Goal: Information Seeking & Learning: Compare options

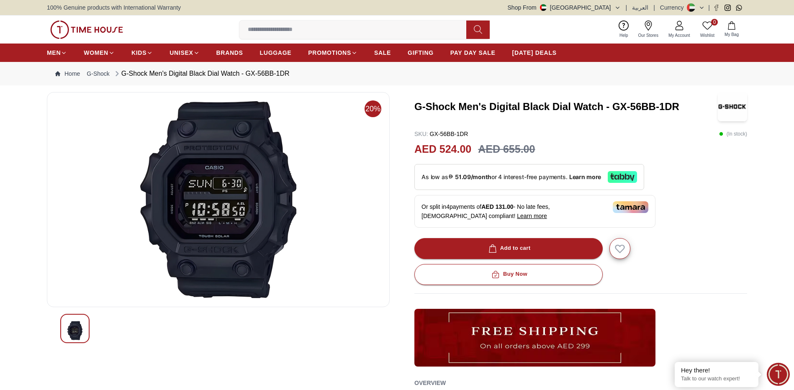
click at [517, 218] on span "Learn more" at bounding box center [532, 216] width 30 height 7
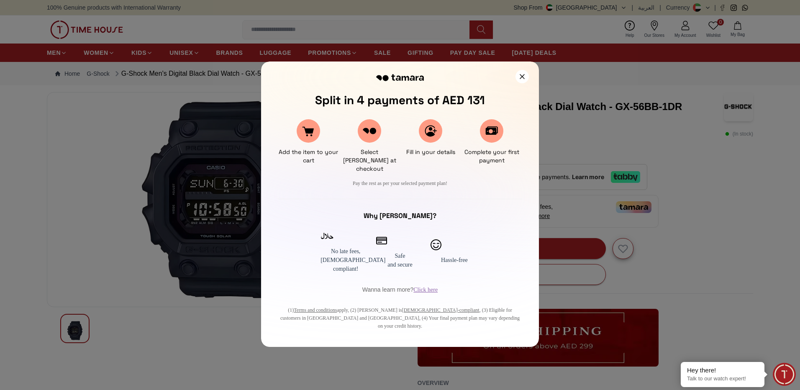
click at [172, 345] on div at bounding box center [400, 195] width 800 height 390
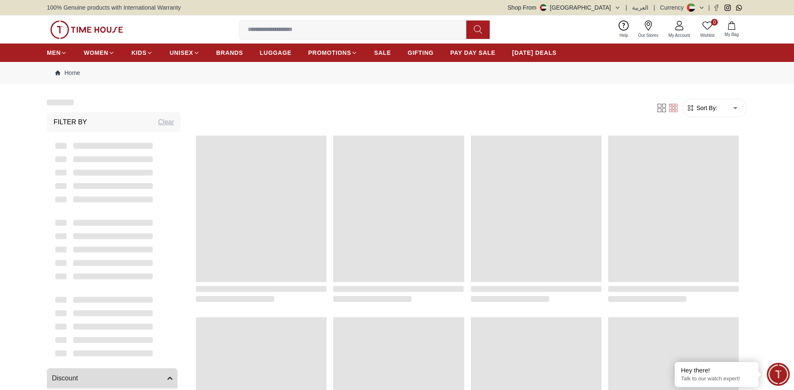
scroll to position [794, 0]
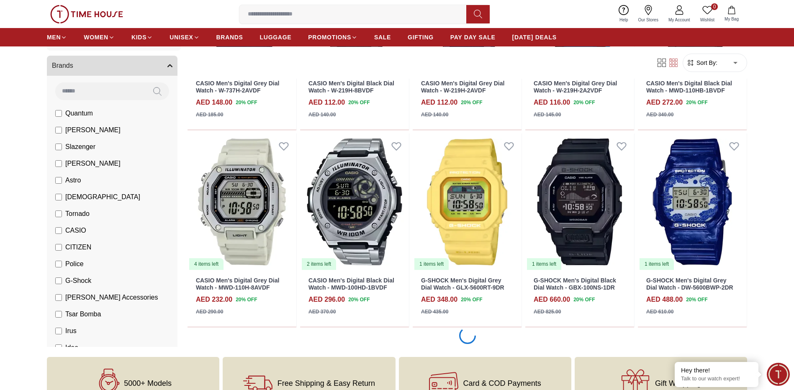
scroll to position [1385, 0]
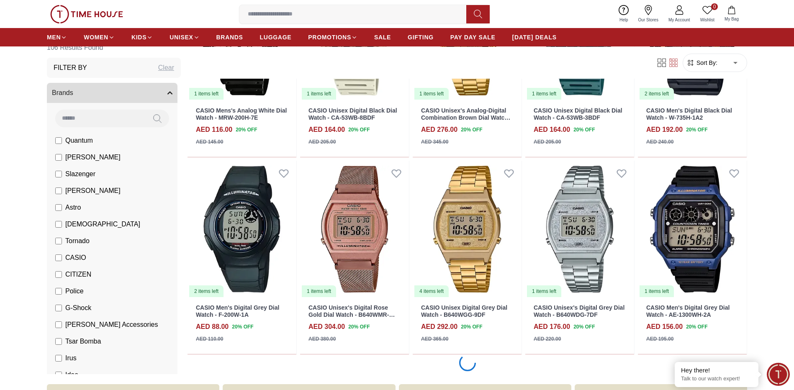
scroll to position [2974, 0]
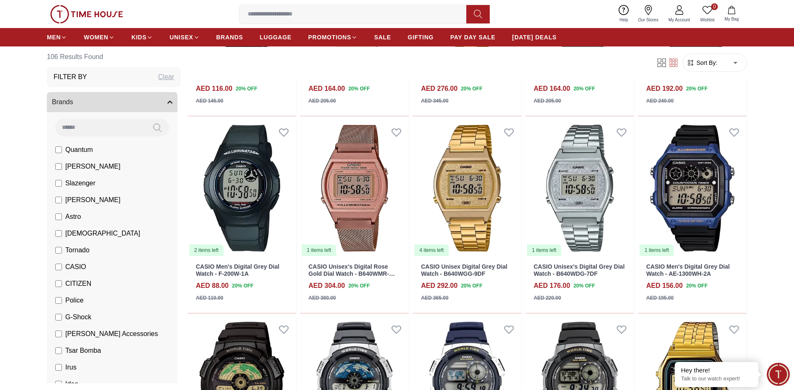
click at [341, 10] on input at bounding box center [356, 14] width 234 height 17
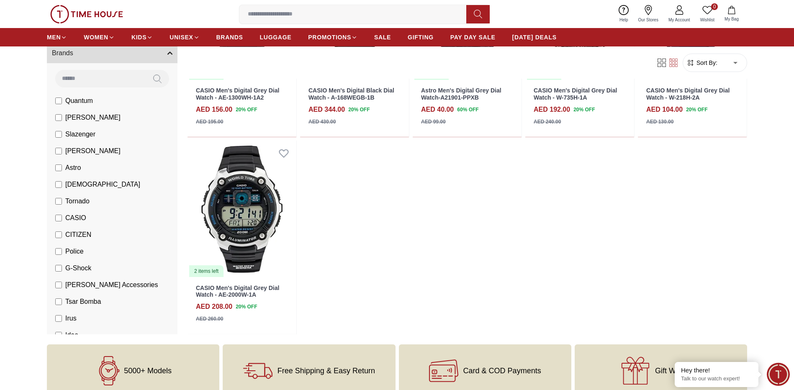
scroll to position [4125, 0]
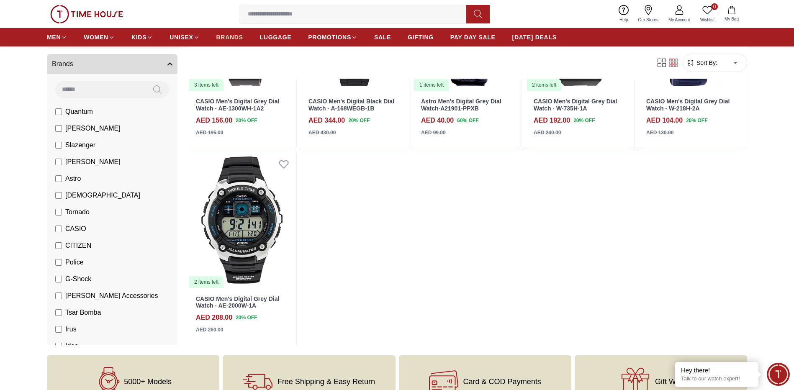
click at [235, 41] on link "BRANDS" at bounding box center [229, 37] width 27 height 15
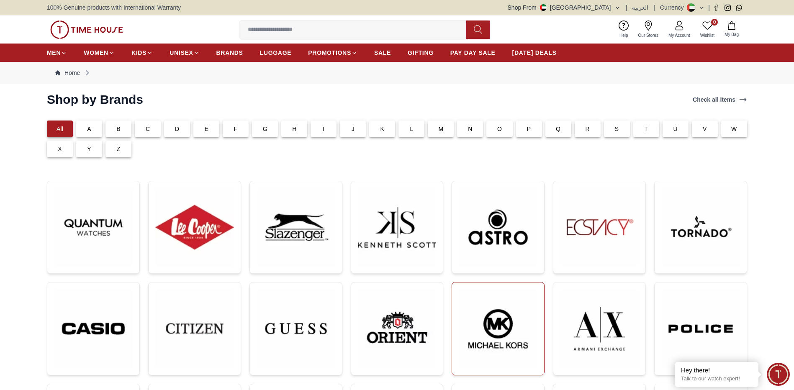
click at [497, 311] on img at bounding box center [498, 328] width 79 height 79
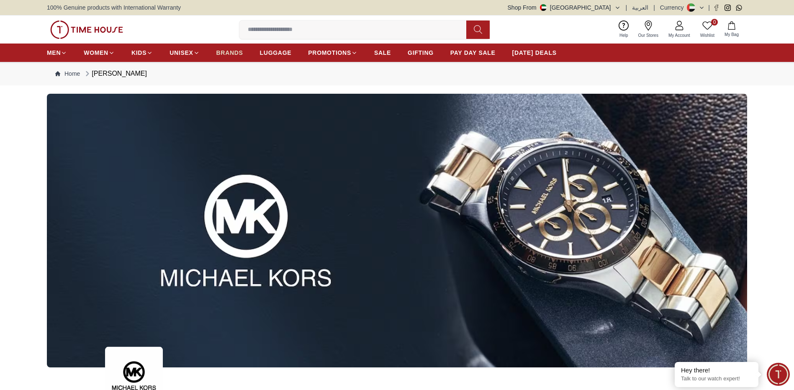
click at [233, 54] on span "BRANDS" at bounding box center [229, 53] width 27 height 8
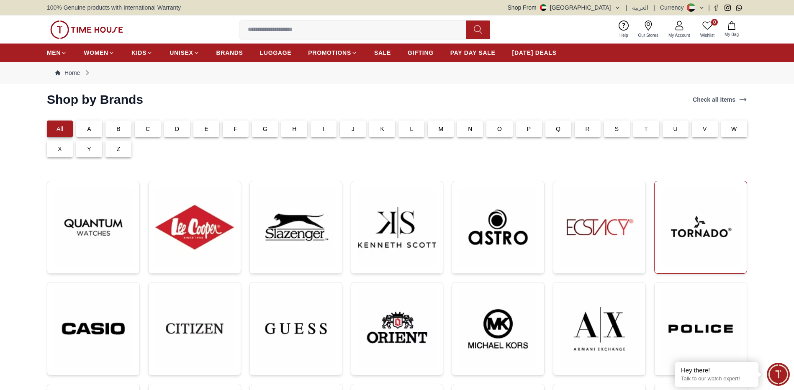
click at [702, 240] on img at bounding box center [700, 227] width 79 height 79
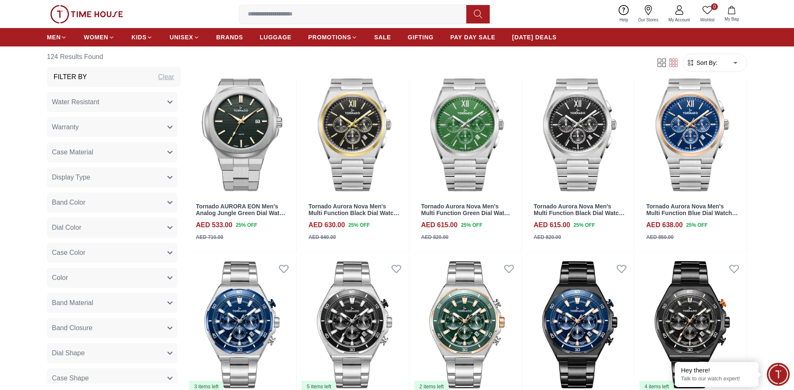
scroll to position [850, 0]
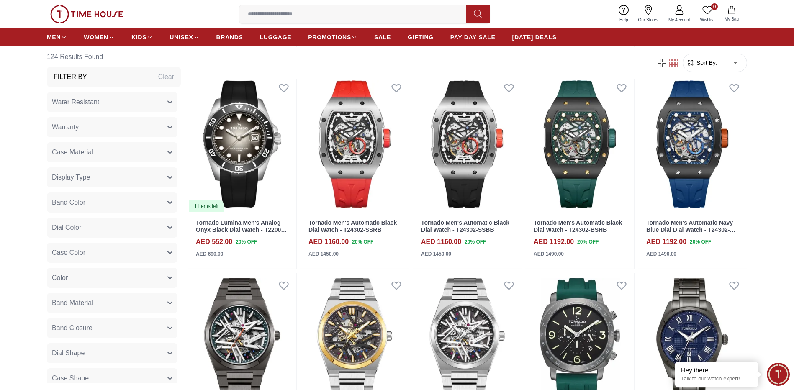
scroll to position [1205, 0]
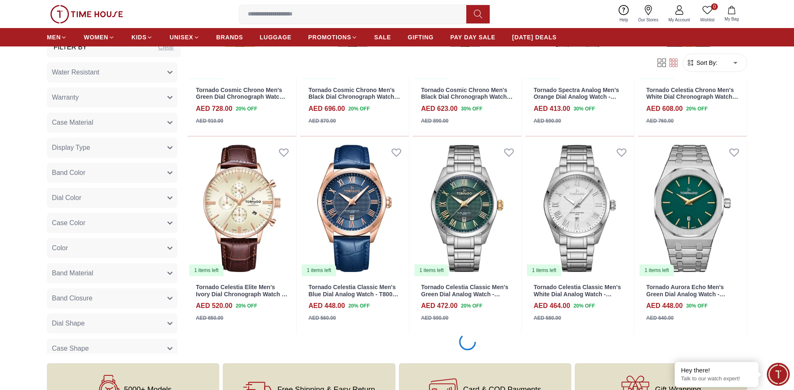
scroll to position [2587, 0]
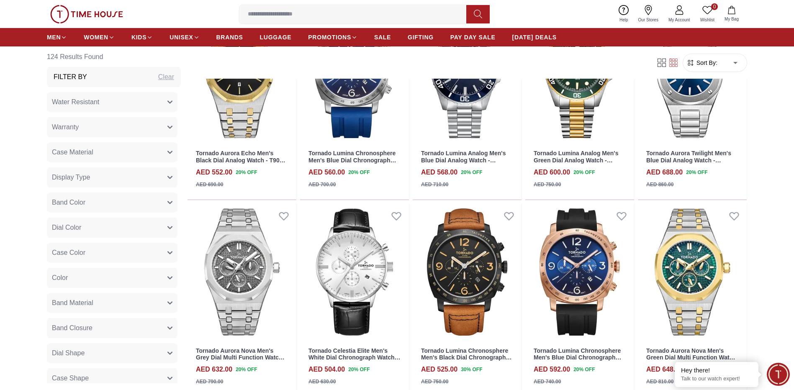
scroll to position [4104, 0]
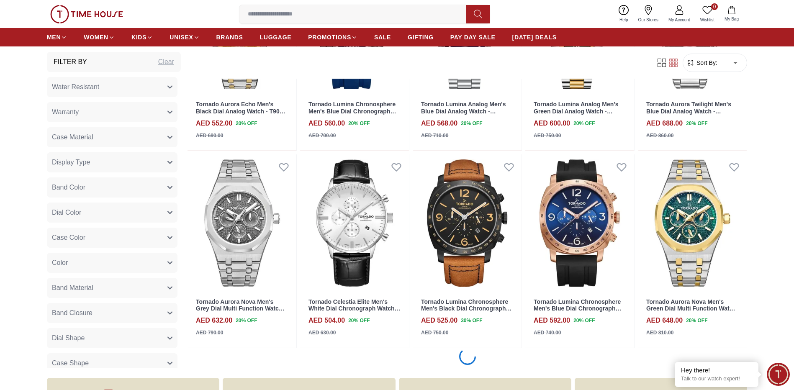
scroll to position [4174, 0]
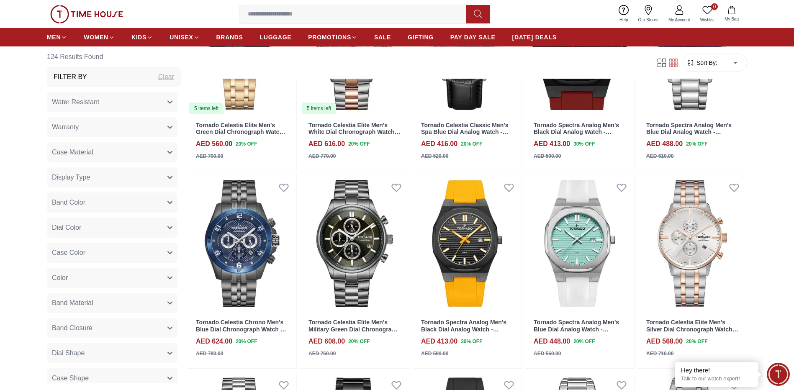
scroll to position [3478, 0]
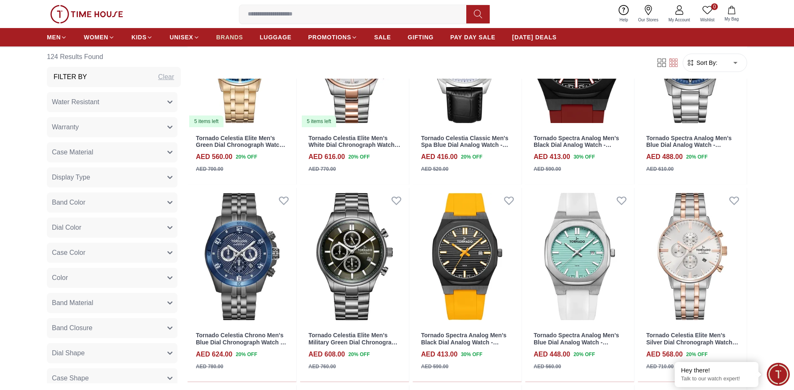
click at [241, 32] on link "BRANDS" at bounding box center [229, 37] width 27 height 15
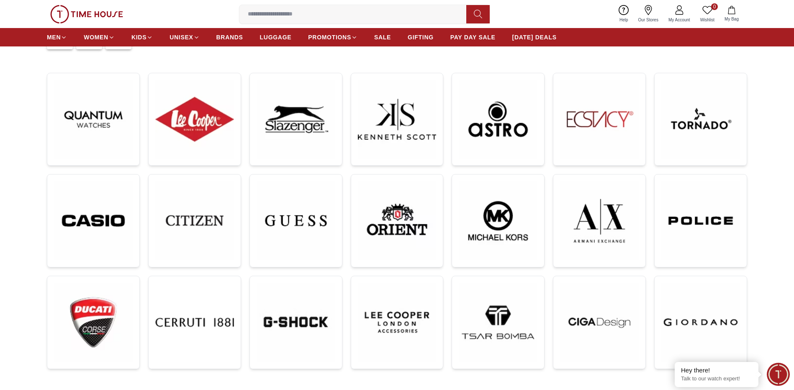
scroll to position [102, 0]
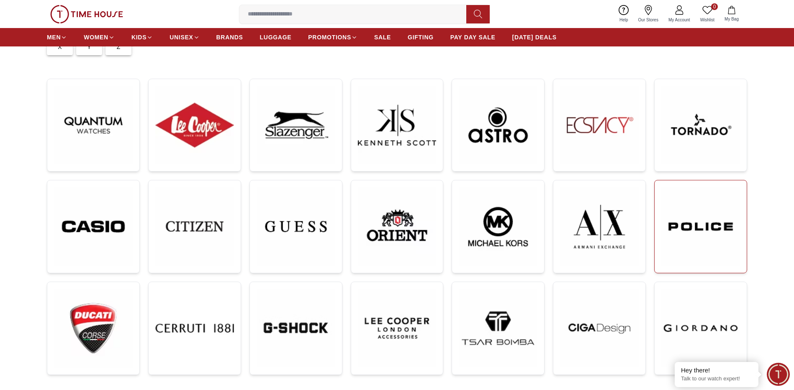
click at [706, 223] on img at bounding box center [700, 226] width 79 height 79
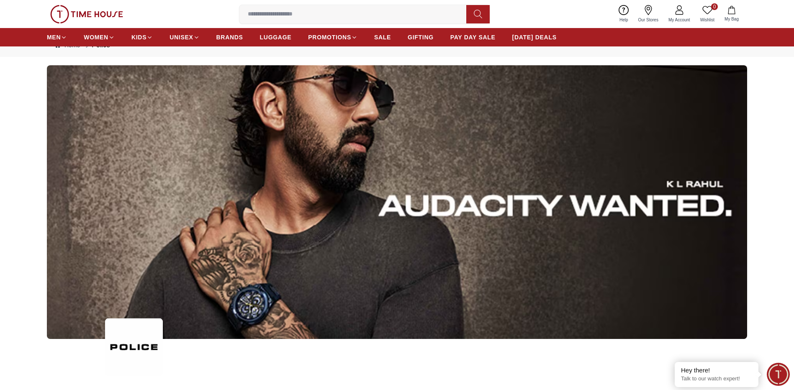
scroll to position [32, 0]
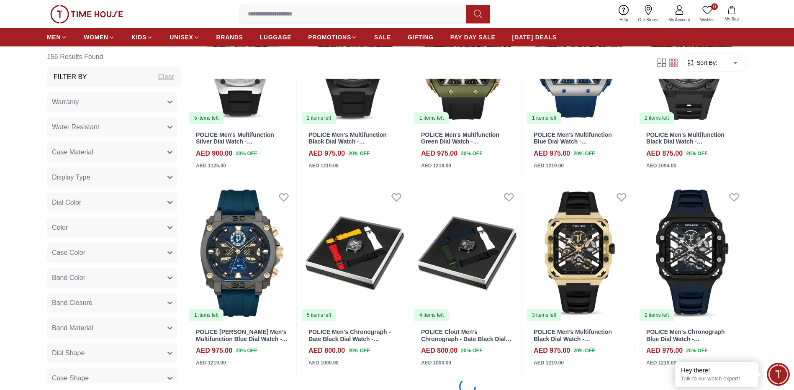
scroll to position [1718, 0]
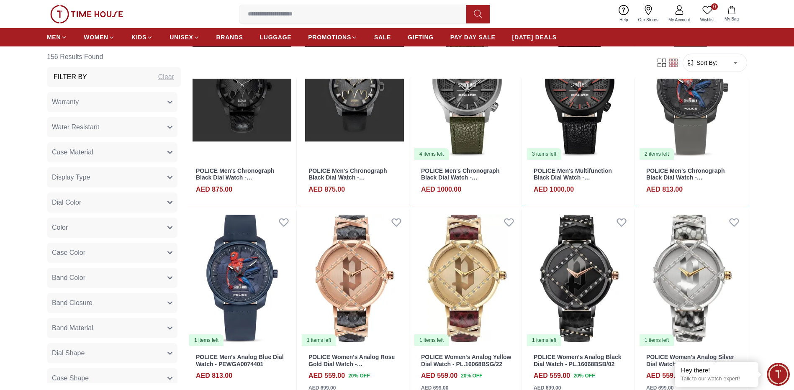
scroll to position [2494, 0]
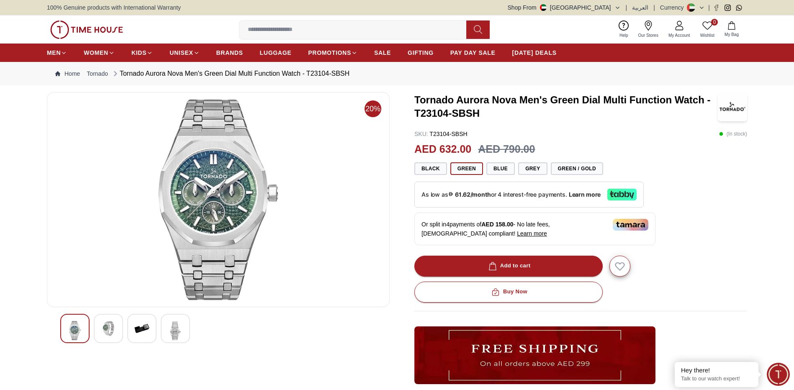
click at [208, 249] on img at bounding box center [218, 199] width 329 height 201
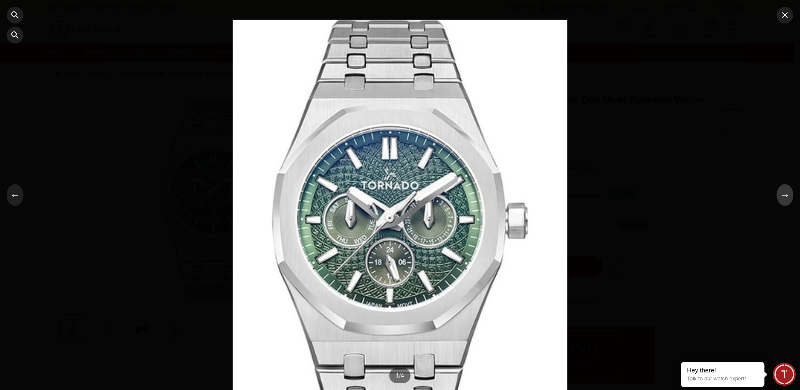
click at [783, 198] on button "→" at bounding box center [785, 195] width 17 height 22
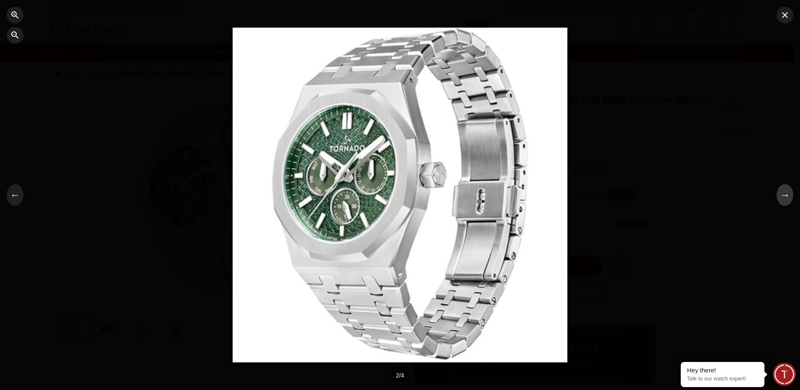
click at [783, 198] on button "→" at bounding box center [785, 195] width 17 height 22
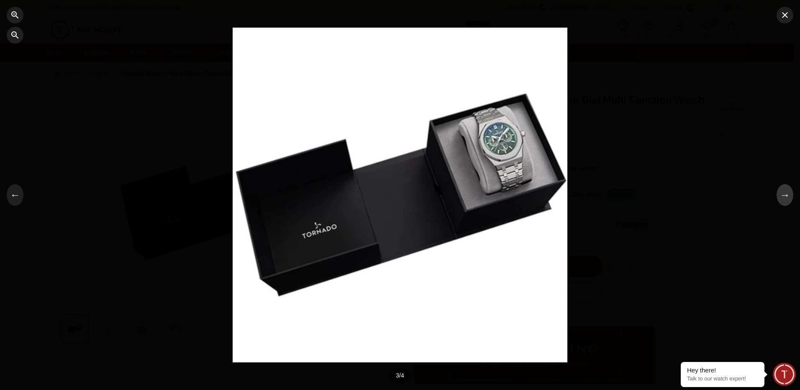
click at [783, 198] on button "→" at bounding box center [785, 195] width 17 height 22
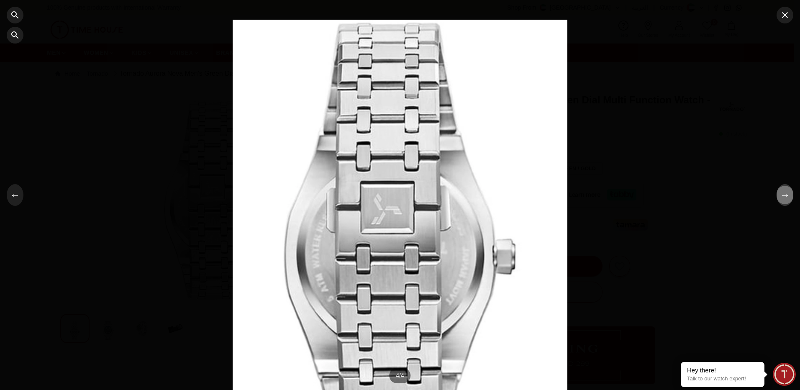
click at [783, 198] on button "→" at bounding box center [785, 195] width 17 height 22
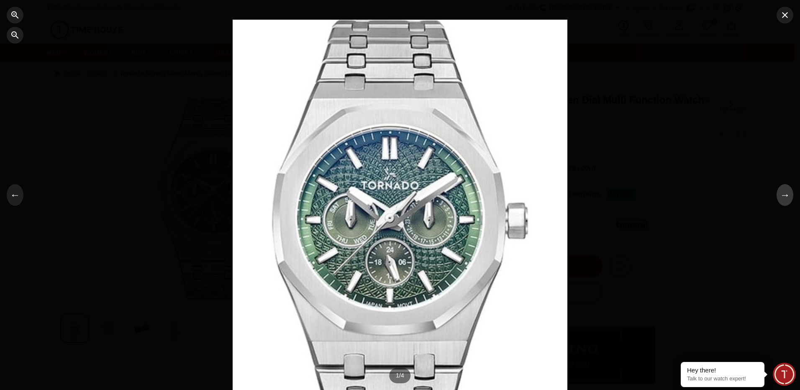
click at [783, 198] on button "→" at bounding box center [785, 195] width 17 height 22
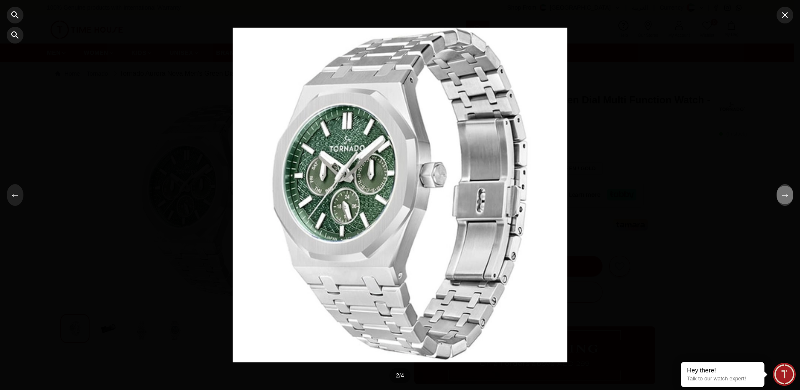
click at [783, 198] on button "→" at bounding box center [785, 195] width 17 height 22
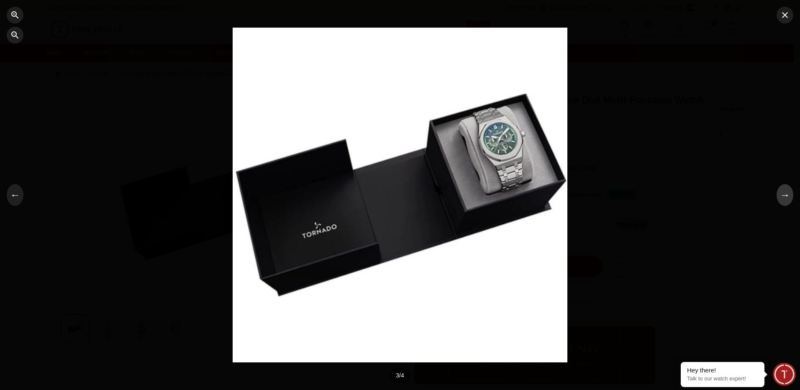
click at [783, 198] on button "→" at bounding box center [785, 195] width 17 height 22
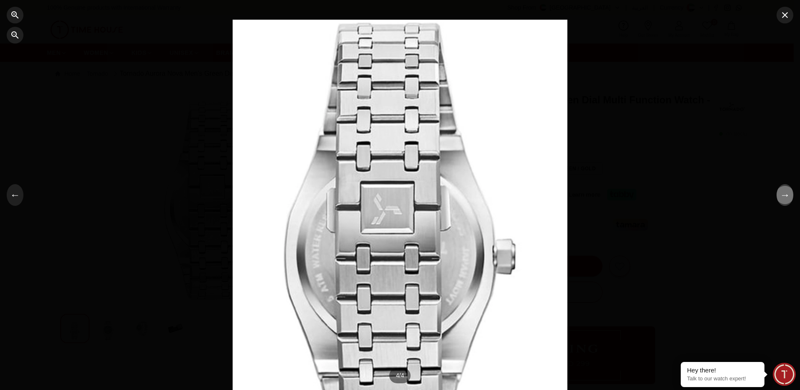
click at [783, 198] on button "→" at bounding box center [785, 195] width 17 height 22
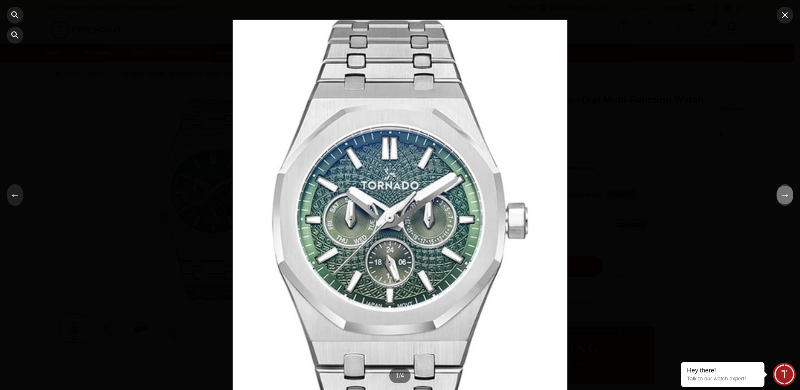
click at [783, 198] on button "→" at bounding box center [785, 195] width 17 height 22
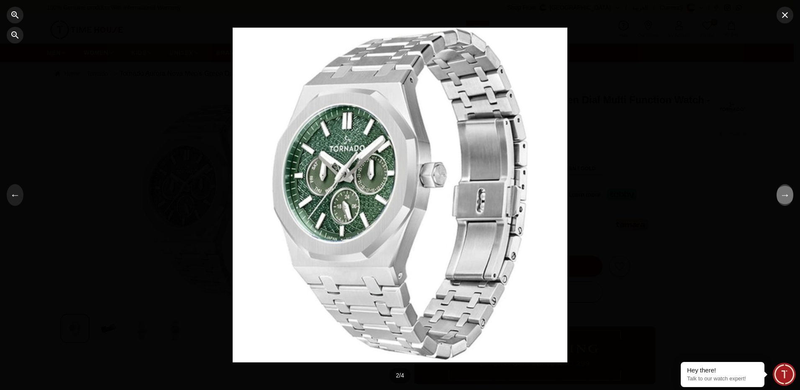
click at [783, 198] on button "→" at bounding box center [785, 195] width 17 height 22
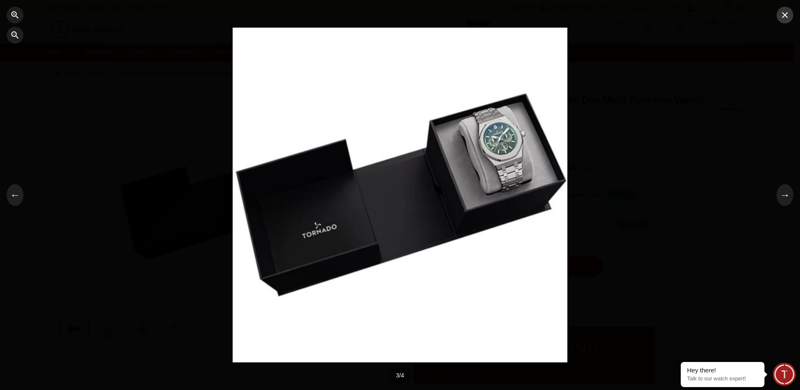
click at [787, 15] on icon "button" at bounding box center [785, 15] width 10 height 10
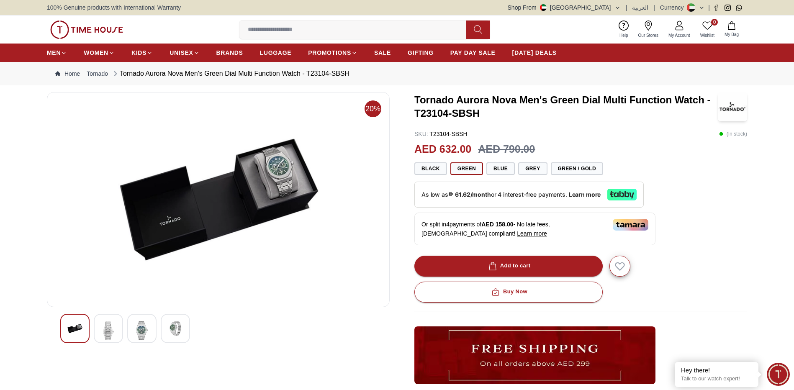
click at [304, 157] on img at bounding box center [218, 199] width 329 height 201
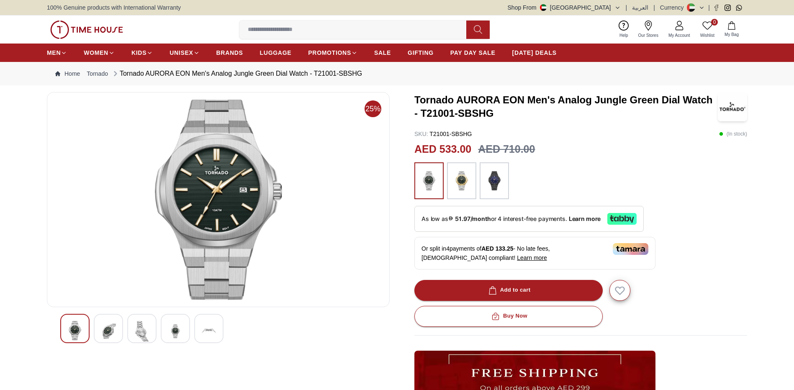
click at [105, 333] on img at bounding box center [108, 331] width 15 height 21
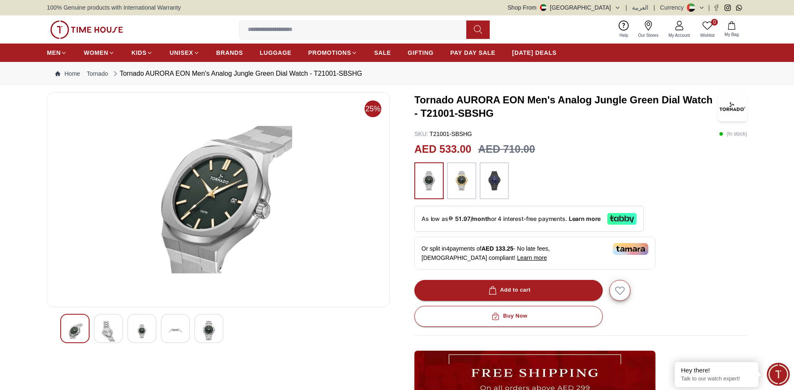
click at [195, 235] on img at bounding box center [218, 199] width 329 height 201
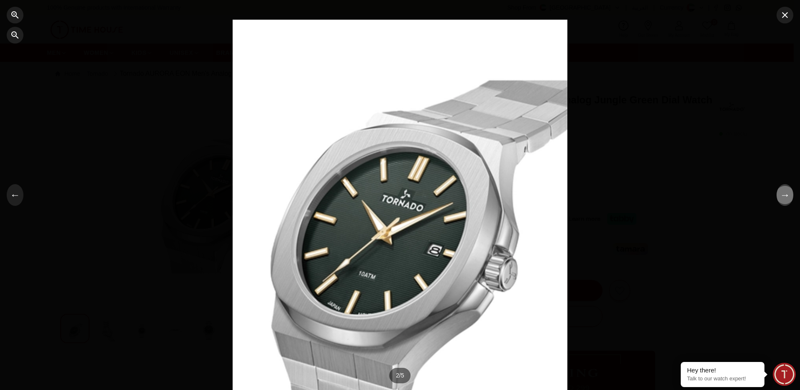
click at [784, 199] on button "→" at bounding box center [785, 195] width 17 height 22
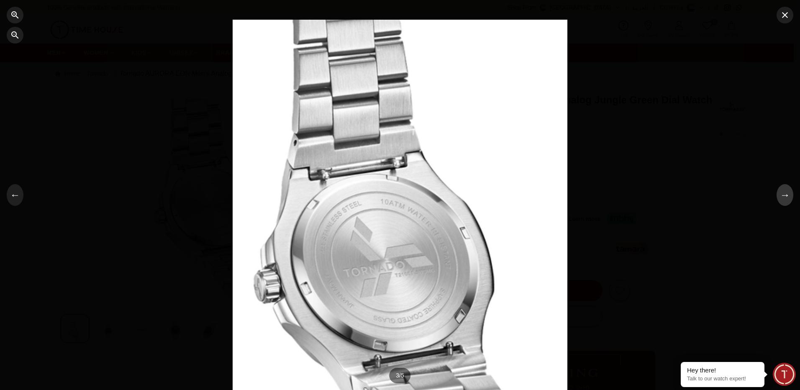
click at [784, 199] on button "→" at bounding box center [785, 195] width 17 height 22
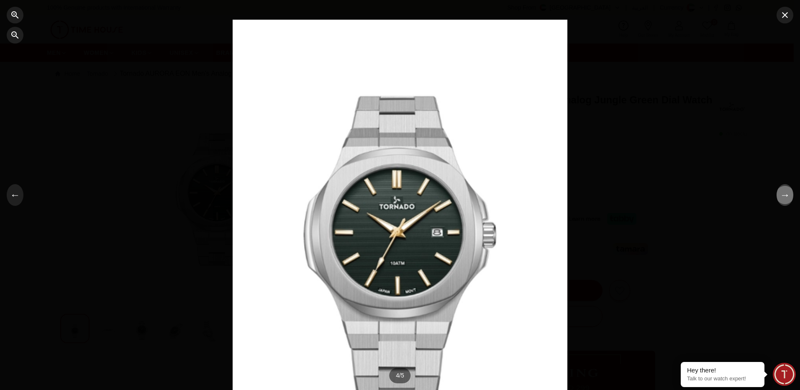
click at [784, 199] on button "→" at bounding box center [785, 195] width 17 height 22
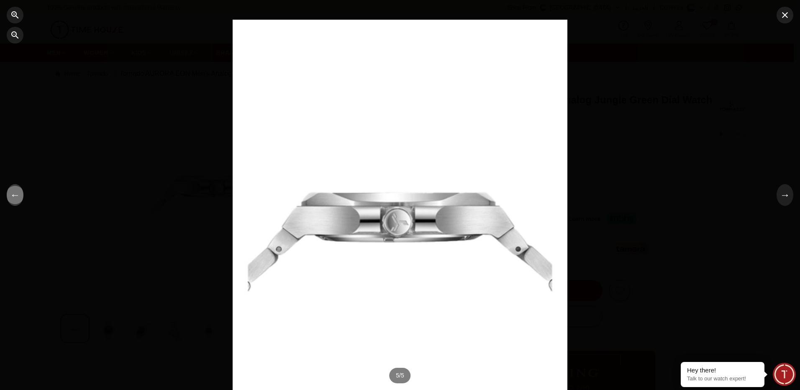
click at [22, 195] on button "←" at bounding box center [15, 195] width 17 height 22
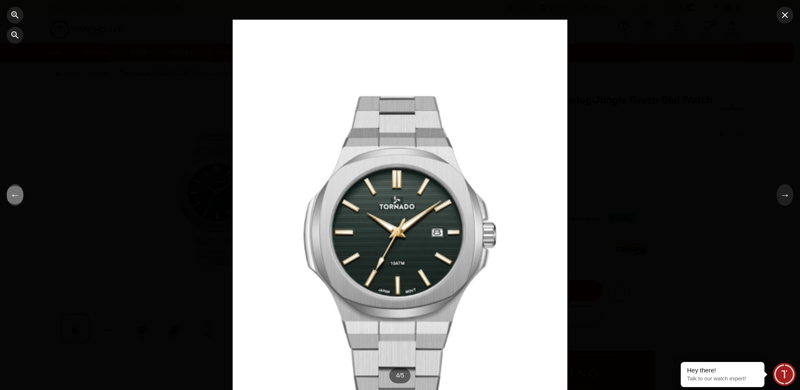
click at [23, 193] on button "←" at bounding box center [15, 195] width 17 height 22
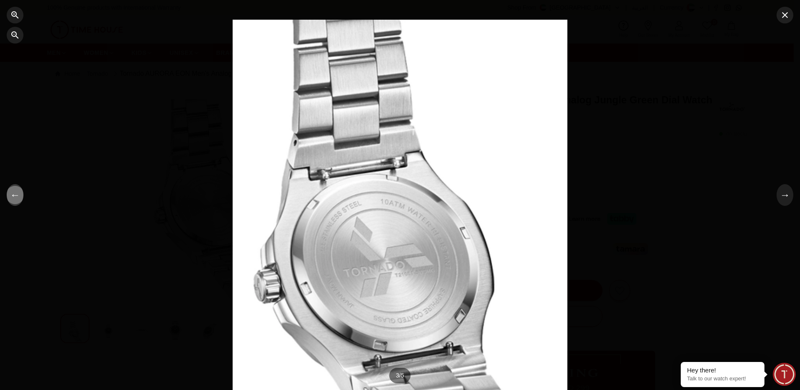
click at [23, 193] on button "←" at bounding box center [15, 195] width 17 height 22
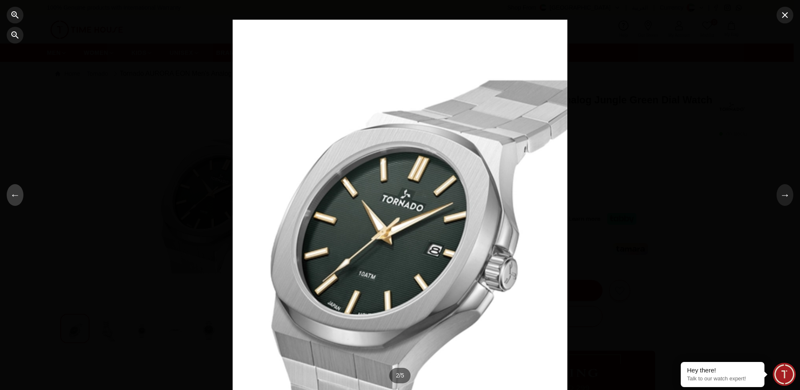
click at [23, 193] on button "←" at bounding box center [15, 195] width 17 height 22
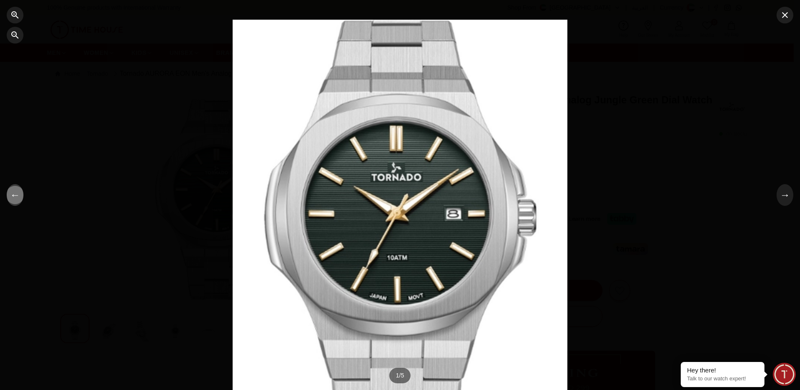
click at [23, 193] on button "←" at bounding box center [15, 195] width 17 height 22
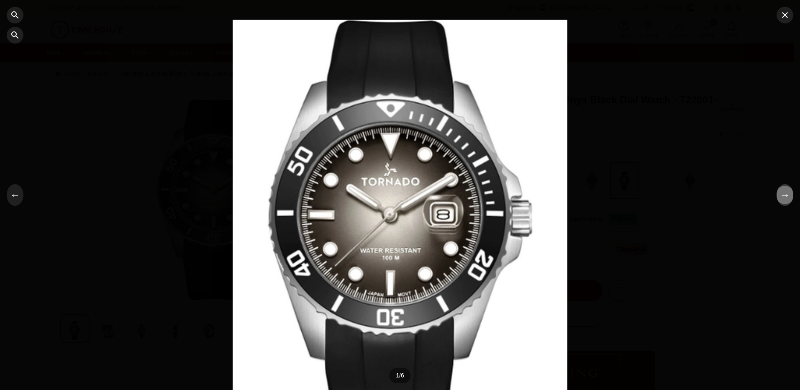
click at [785, 194] on button "→" at bounding box center [785, 195] width 17 height 22
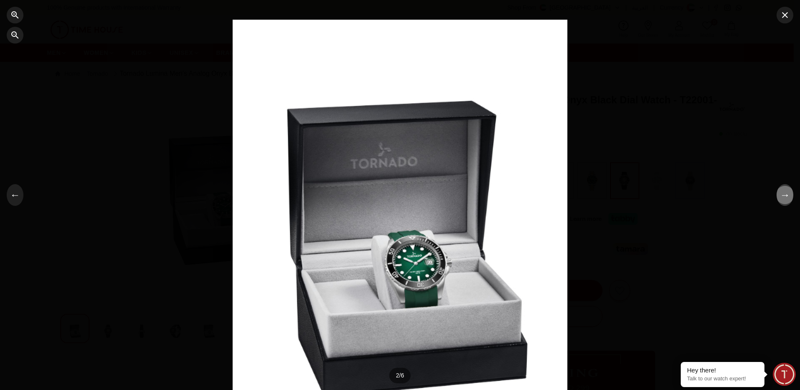
click at [785, 194] on button "→" at bounding box center [785, 195] width 17 height 22
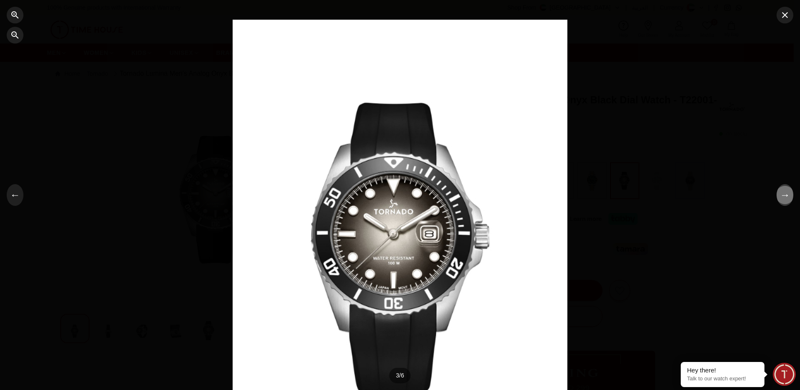
click at [785, 194] on button "→" at bounding box center [785, 195] width 17 height 22
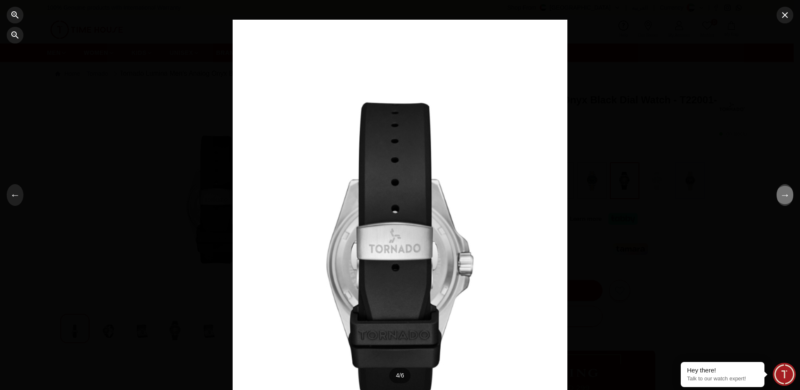
click at [785, 194] on button "→" at bounding box center [785, 195] width 17 height 22
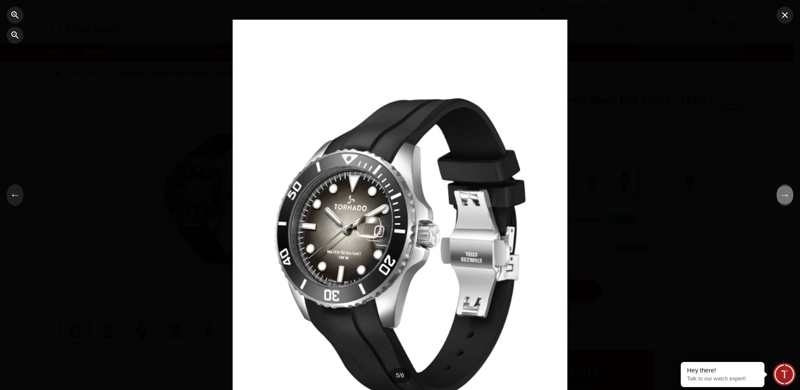
click at [785, 194] on button "→" at bounding box center [785, 195] width 17 height 22
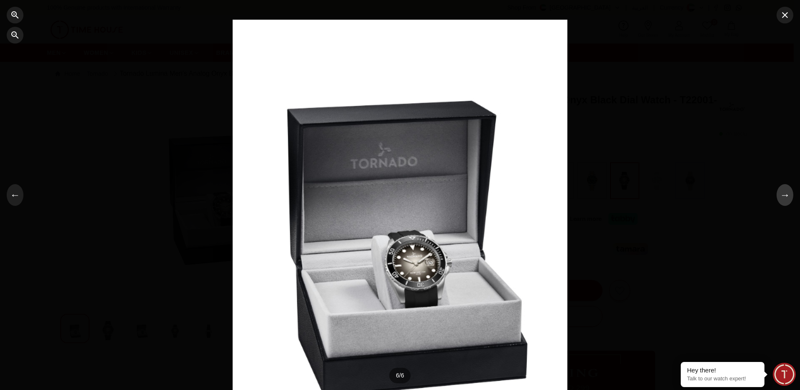
click at [785, 194] on button "→" at bounding box center [785, 195] width 17 height 22
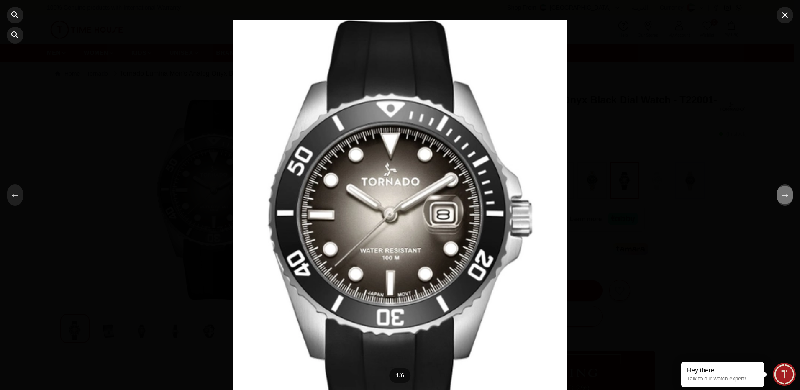
click at [785, 194] on button "→" at bounding box center [785, 195] width 17 height 22
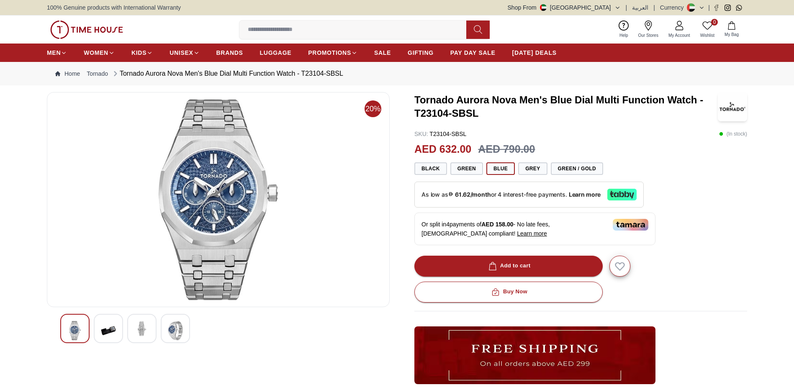
click at [232, 188] on img at bounding box center [218, 199] width 329 height 201
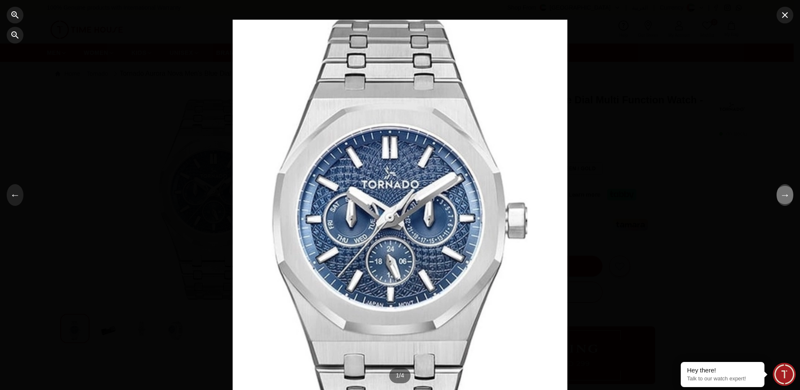
click at [787, 195] on button "→" at bounding box center [785, 195] width 17 height 22
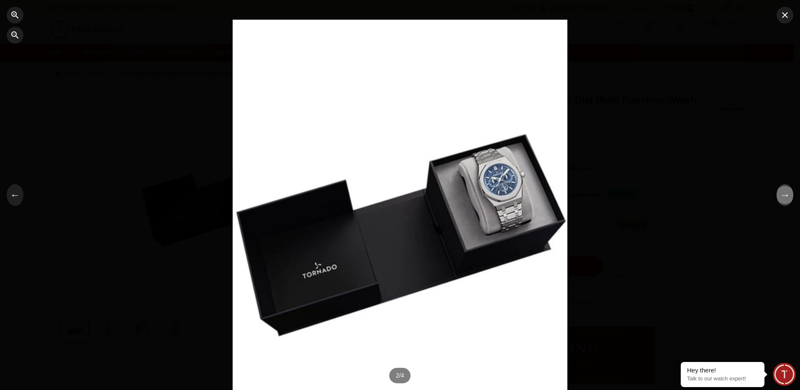
click at [787, 195] on button "→" at bounding box center [785, 195] width 17 height 22
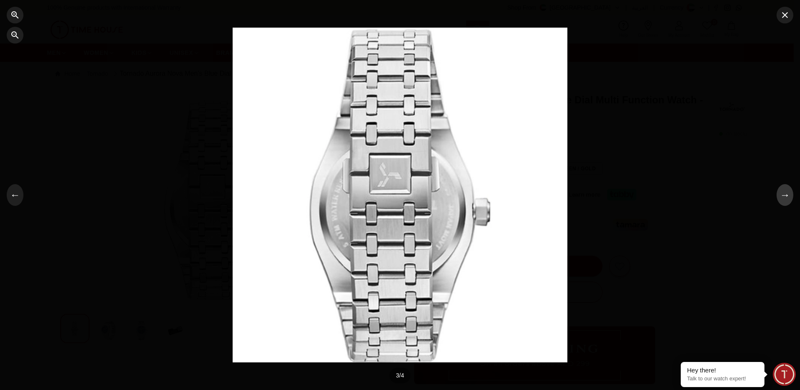
click at [787, 195] on button "→" at bounding box center [785, 195] width 17 height 22
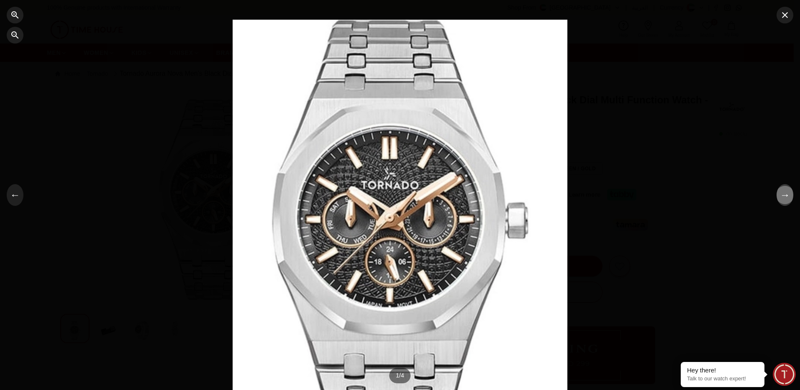
click at [785, 203] on button "→" at bounding box center [785, 195] width 17 height 22
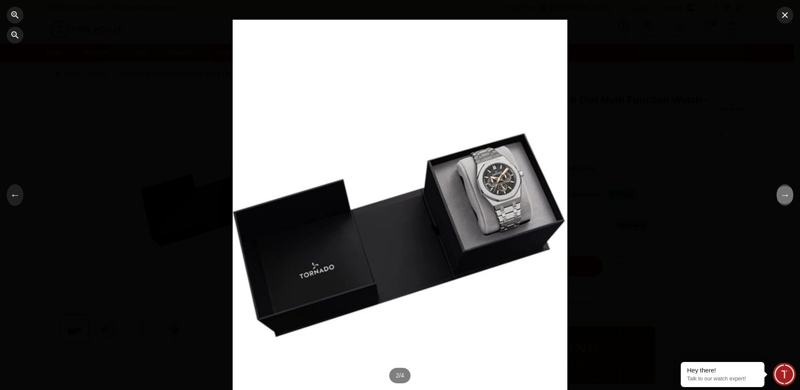
click at [785, 203] on button "→" at bounding box center [785, 195] width 17 height 22
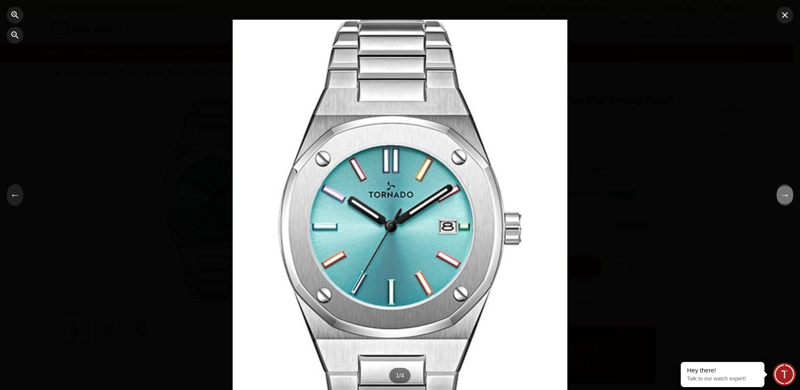
click at [788, 197] on button "→" at bounding box center [785, 195] width 17 height 22
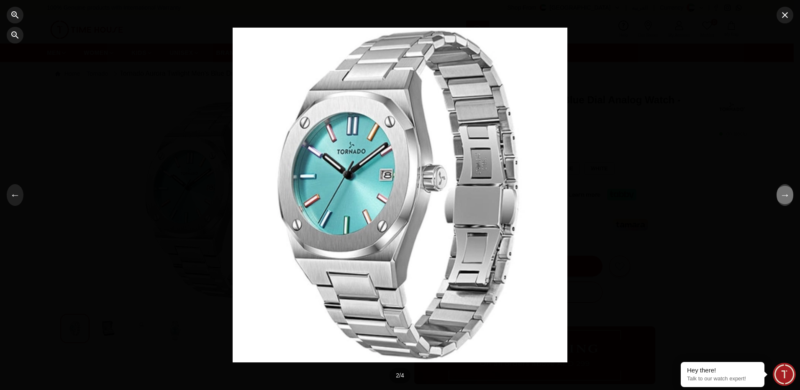
click at [788, 197] on button "→" at bounding box center [785, 195] width 17 height 22
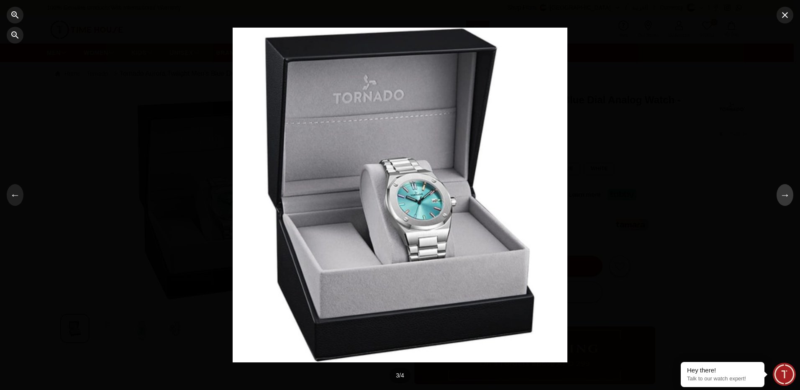
click at [788, 197] on button "→" at bounding box center [785, 195] width 17 height 22
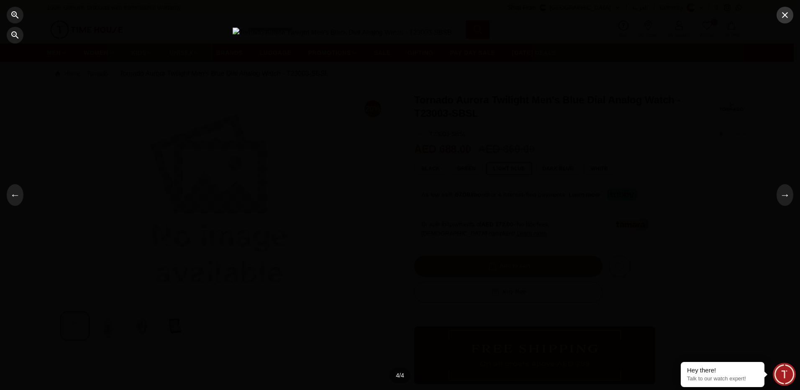
click at [780, 18] on icon "button" at bounding box center [785, 15] width 10 height 10
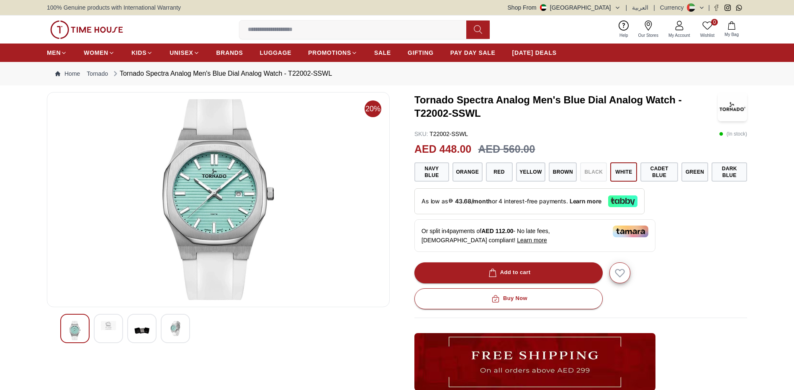
click at [214, 237] on img at bounding box center [218, 199] width 329 height 201
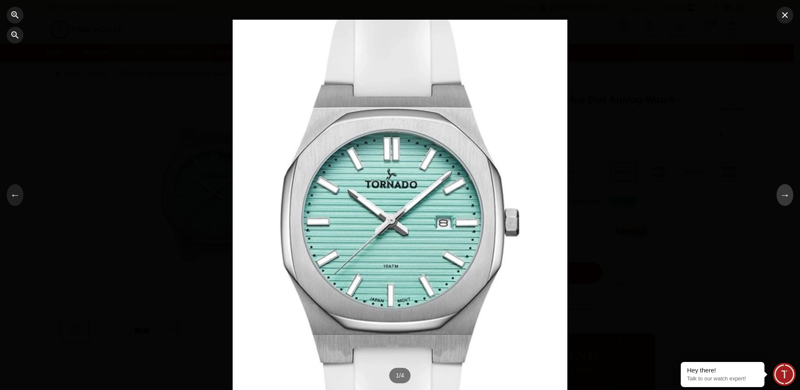
click at [791, 193] on button "→" at bounding box center [785, 195] width 17 height 22
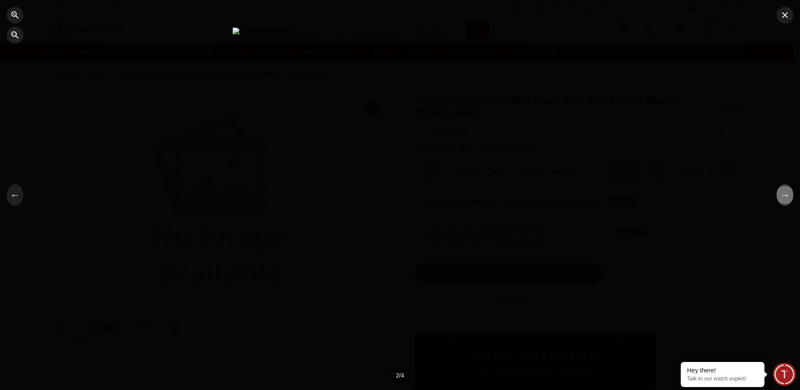
click at [787, 193] on button "→" at bounding box center [785, 195] width 17 height 22
